Goal: Task Accomplishment & Management: Complete application form

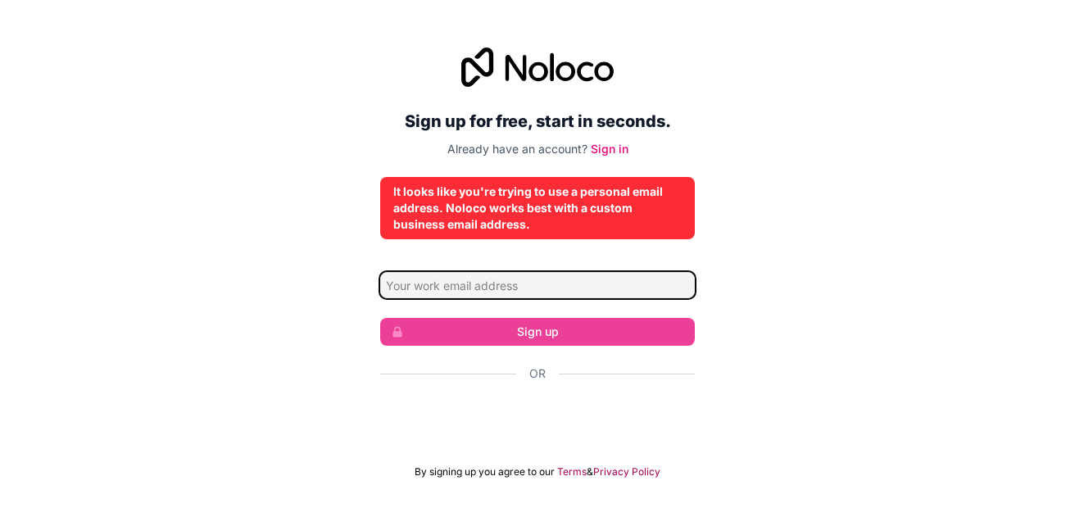
click at [406, 291] on input "Email address" at bounding box center [537, 285] width 315 height 26
type input "2727gerawork@gmail.com"
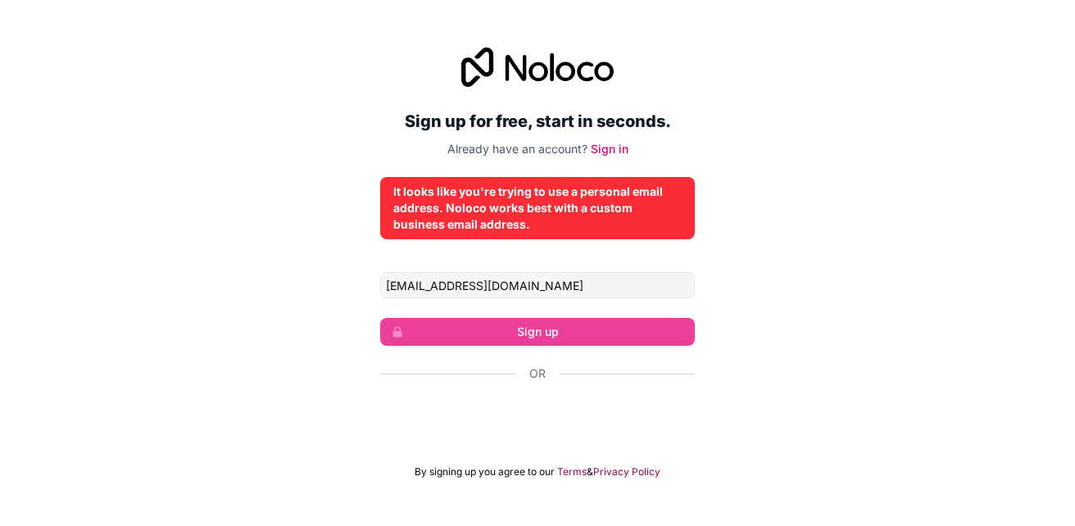
click at [496, 478] on span "By signing up you agree to our" at bounding box center [485, 471] width 140 height 13
click at [613, 148] on link "Sign in" at bounding box center [610, 149] width 38 height 14
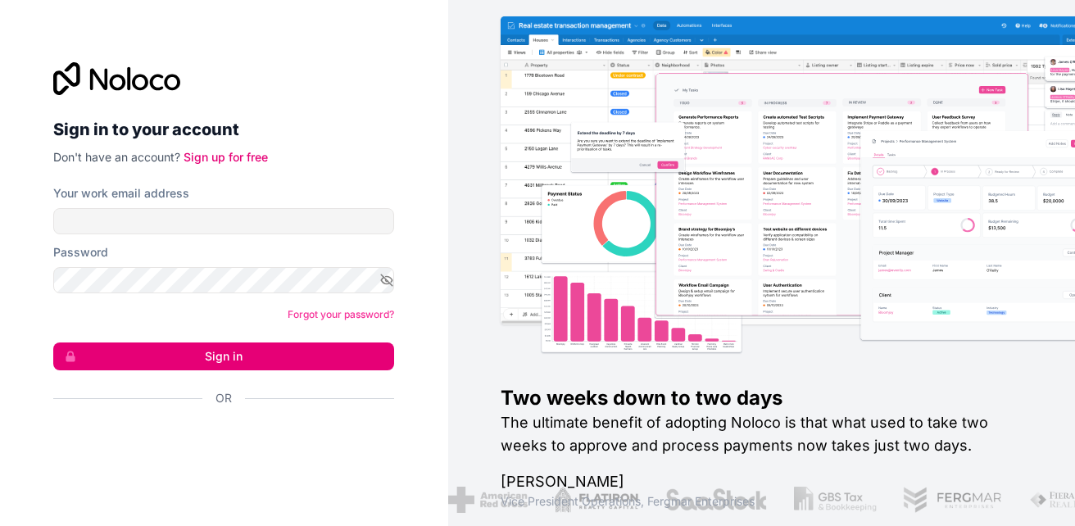
click at [613, 148] on div at bounding box center [840, 204] width 627 height 310
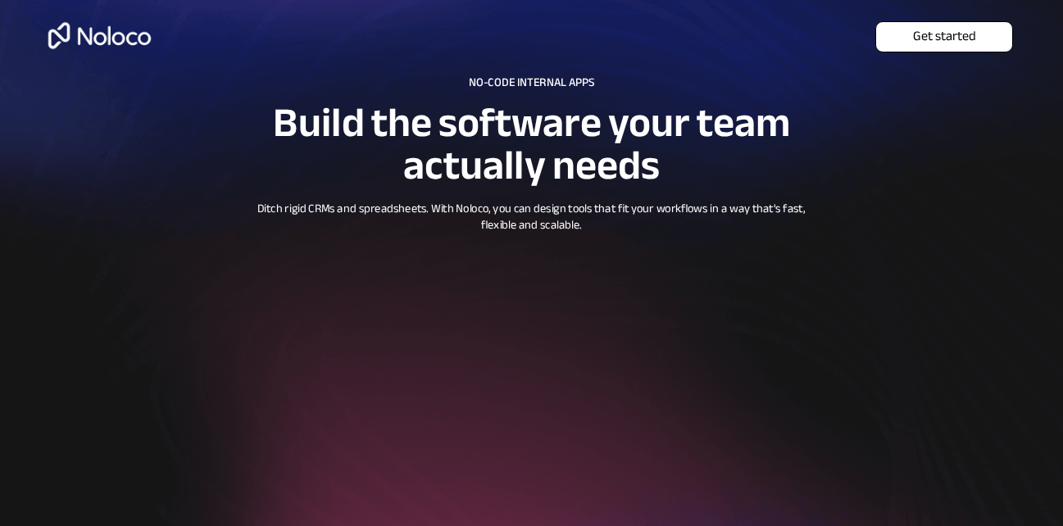
click at [938, 30] on span "Get started" at bounding box center [944, 37] width 136 height 16
